Goal: Transaction & Acquisition: Purchase product/service

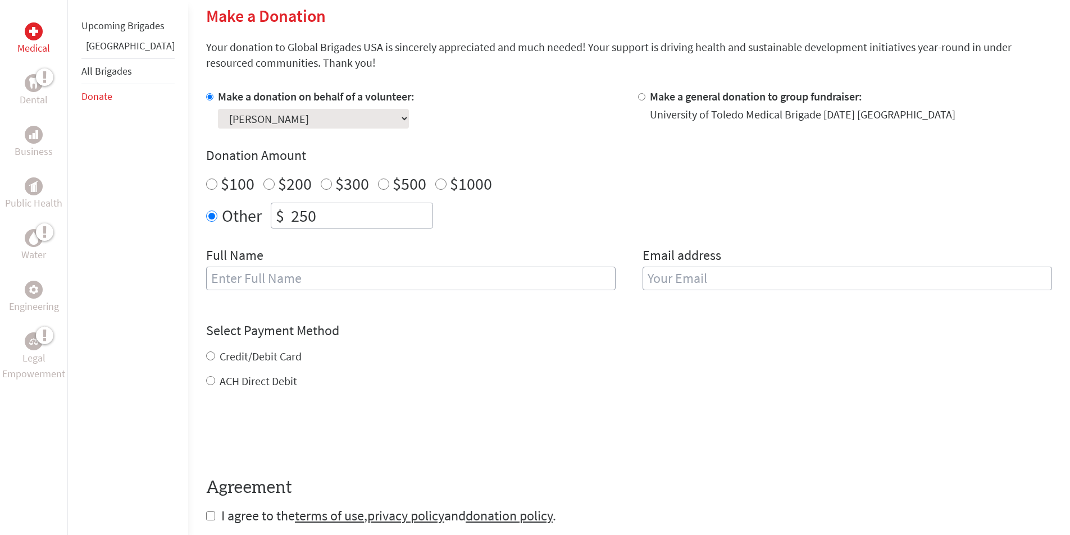
scroll to position [281, 0]
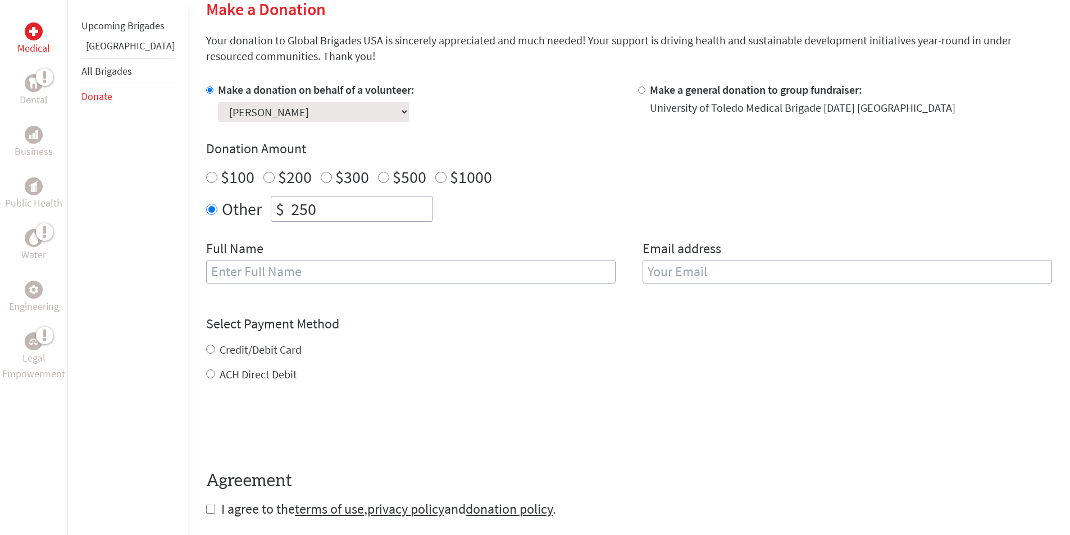
click at [319, 272] on input "text" at bounding box center [410, 272] width 409 height 24
type input "[PERSON_NAME]"
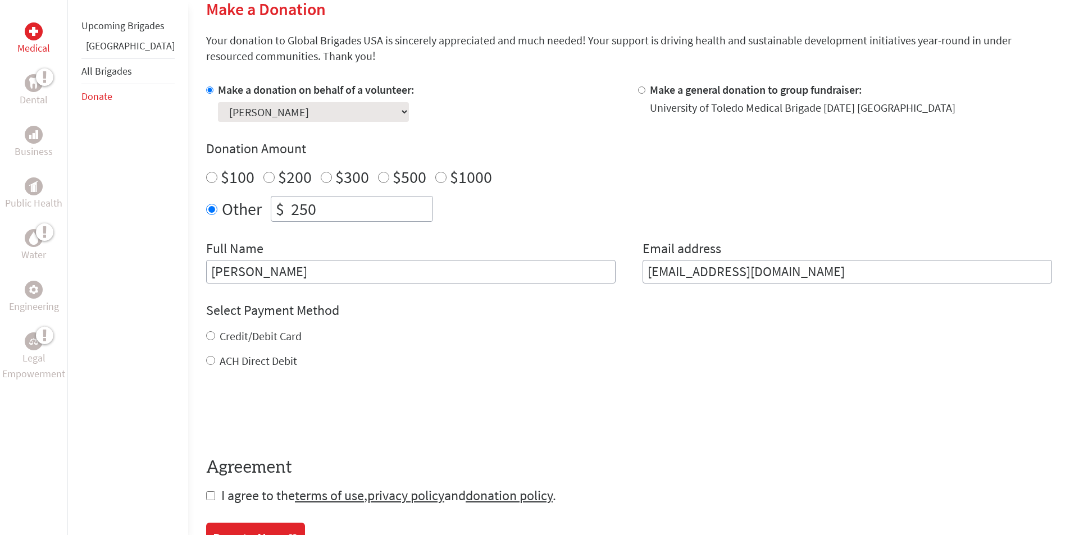
click at [840, 272] on input "[EMAIL_ADDRESS][DOMAIN_NAME]" at bounding box center [847, 272] width 409 height 24
drag, startPoint x: 855, startPoint y: 269, endPoint x: 525, endPoint y: 278, distance: 330.4
click at [525, 278] on div "Full Name [PERSON_NAME] Email address [EMAIL_ADDRESS][DOMAIN_NAME]" at bounding box center [629, 262] width 846 height 44
paste input "[EMAIL_ADDRESS][DOMAIN_NAME]"
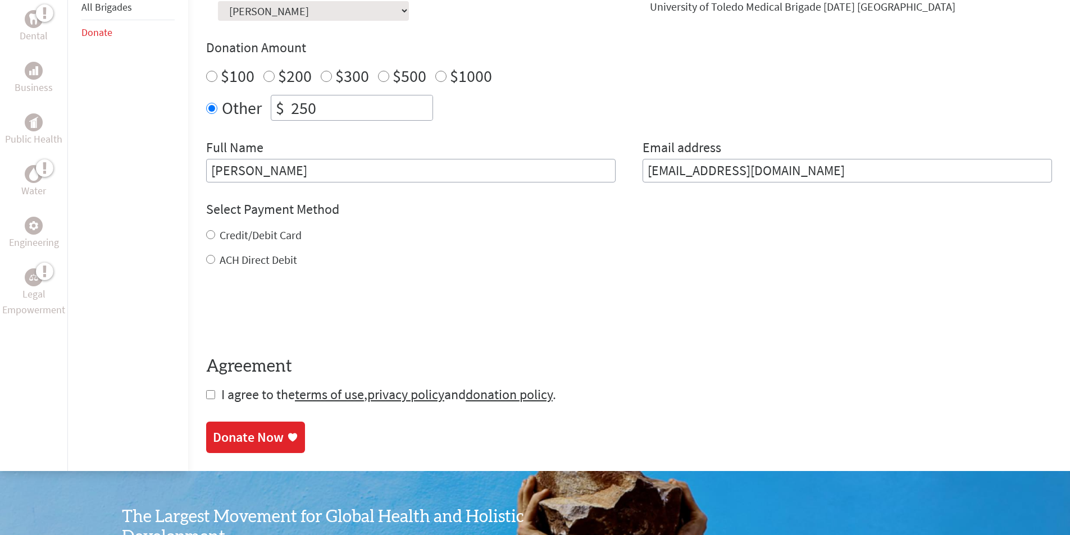
scroll to position [393, 0]
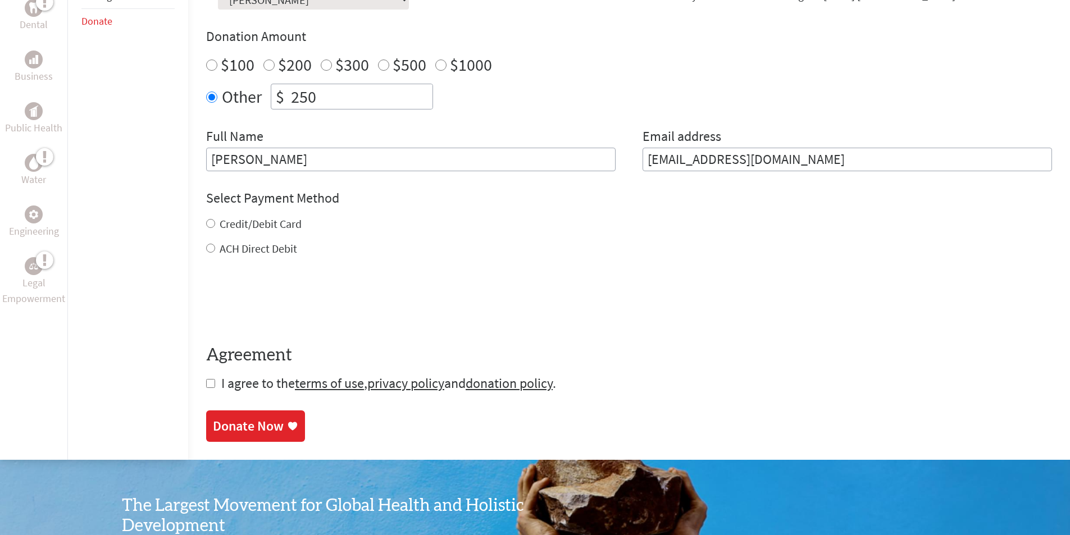
type input "[EMAIL_ADDRESS][DOMAIN_NAME]"
click at [206, 226] on input "Credit/Debit Card" at bounding box center [210, 223] width 9 height 9
radio input "true"
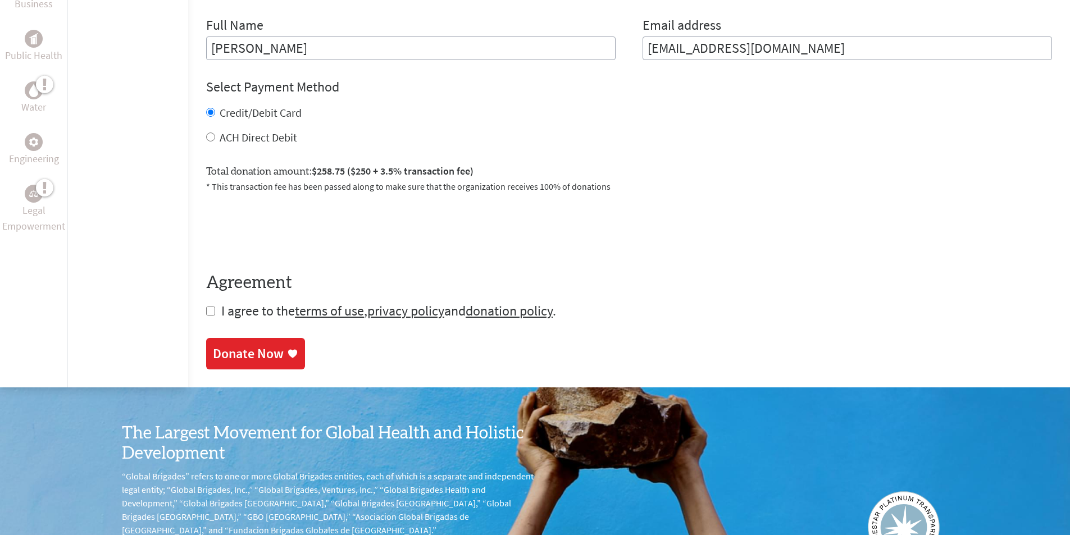
scroll to position [506, 0]
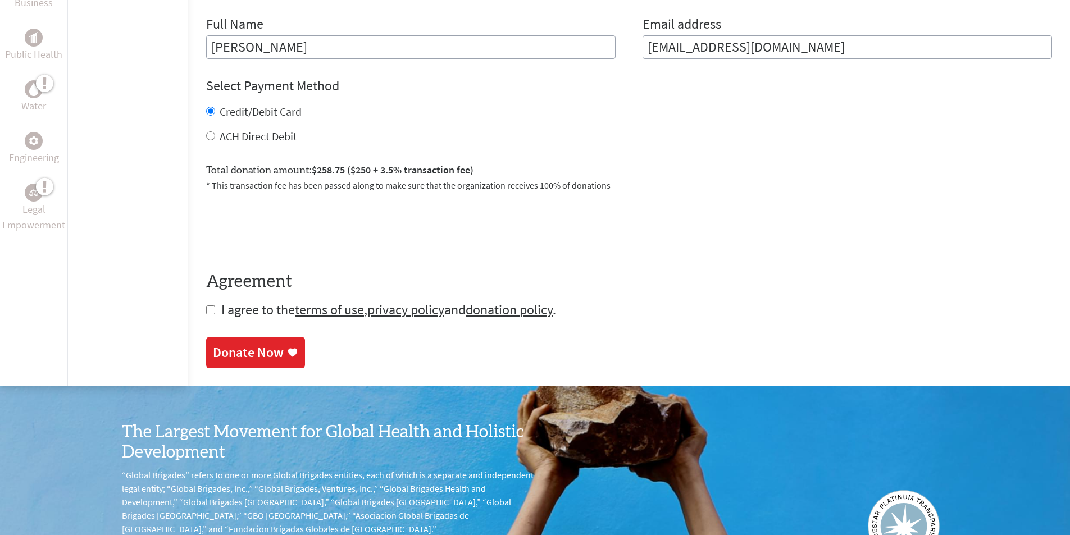
click at [206, 307] on input "checkbox" at bounding box center [210, 310] width 9 height 9
checkbox input "true"
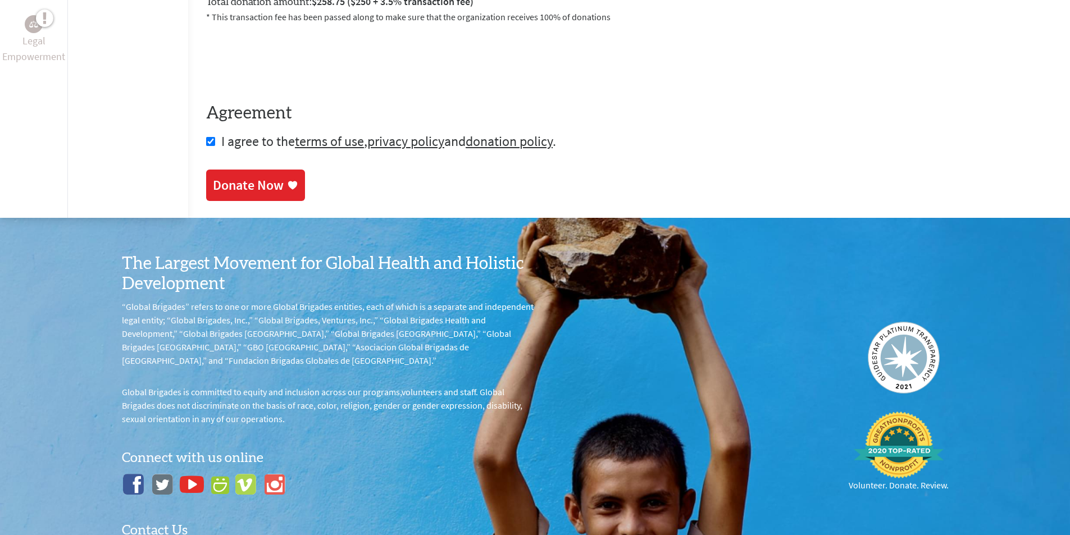
click at [230, 185] on div "Donate Now" at bounding box center [248, 185] width 71 height 18
